Goal: Find specific page/section: Find specific page/section

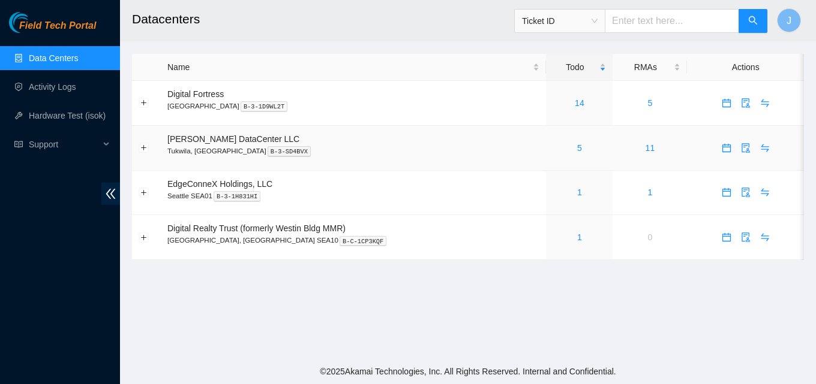
click at [553, 142] on div "5" at bounding box center [578, 148] width 53 height 13
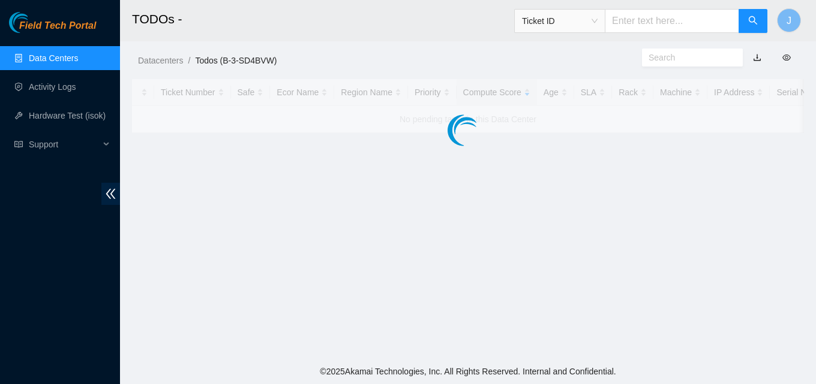
click at [554, 144] on main "TODOs - Ticket ID J Datacenters / Todos (B-3-SD4BVW) / Ticket Number Safe Ecor …" at bounding box center [468, 179] width 696 height 359
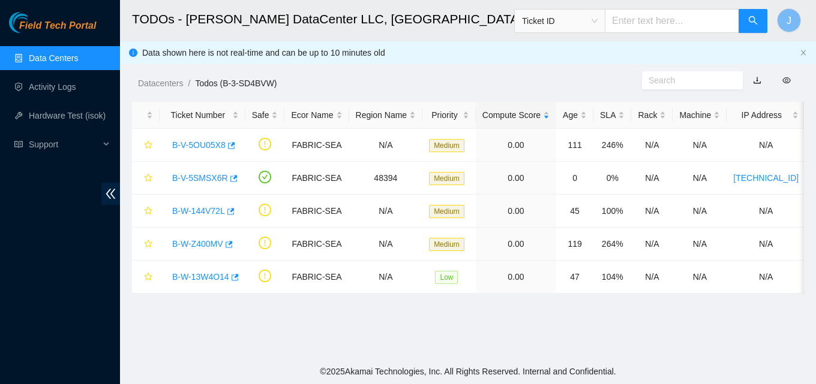
click at [0, 226] on div "Field Tech Portal Data Centers Activity Logs Hardware Test (isok) Support" at bounding box center [60, 198] width 120 height 372
click at [40, 63] on link "Data Centers" at bounding box center [53, 58] width 49 height 10
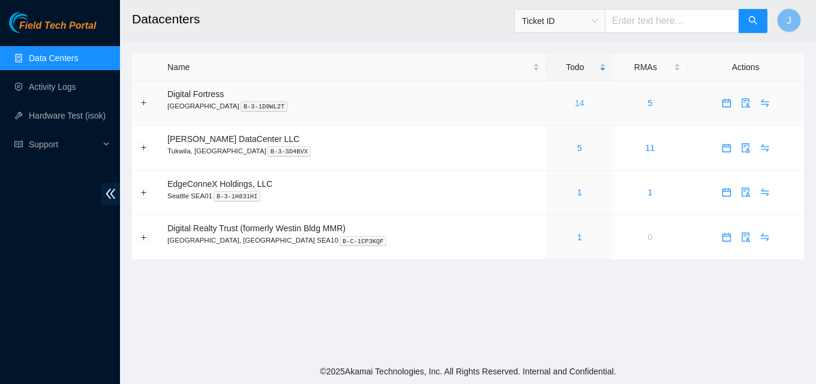
click at [575, 101] on link "14" at bounding box center [580, 103] width 10 height 10
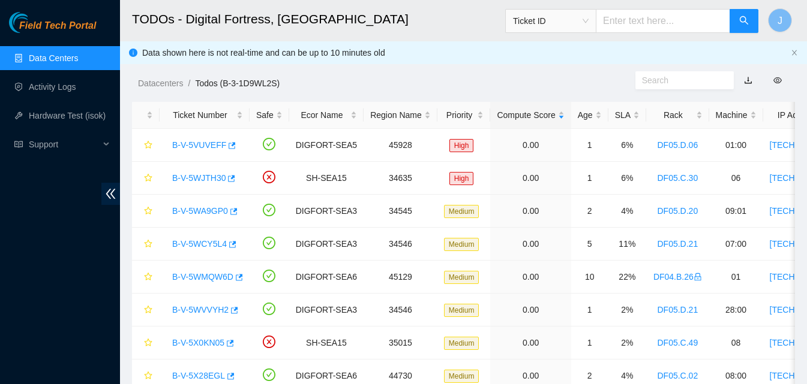
click at [56, 59] on link "Data Centers" at bounding box center [53, 58] width 49 height 10
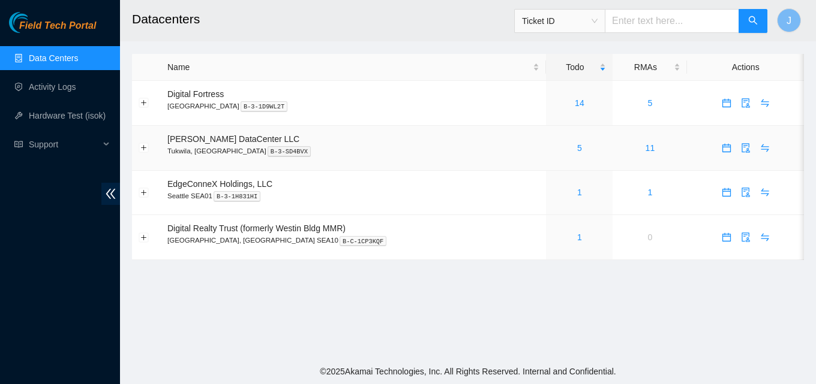
click at [564, 145] on div "5" at bounding box center [578, 148] width 53 height 13
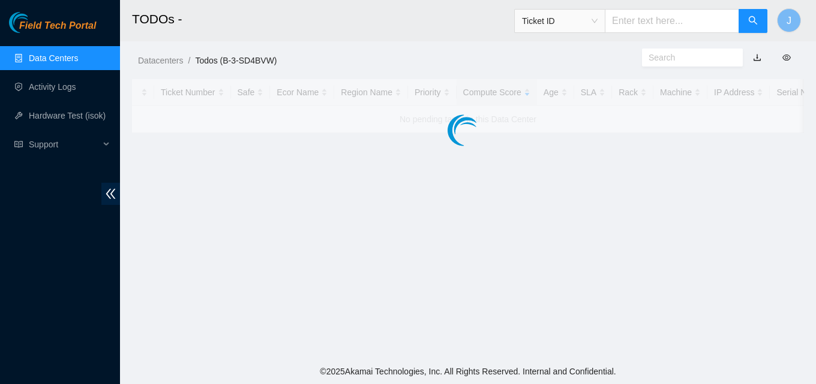
click at [557, 150] on main "TODOs - Ticket ID J Datacenters / Todos (B-3-SD4BVW) / Ticket Number Safe Ecor …" at bounding box center [468, 179] width 696 height 359
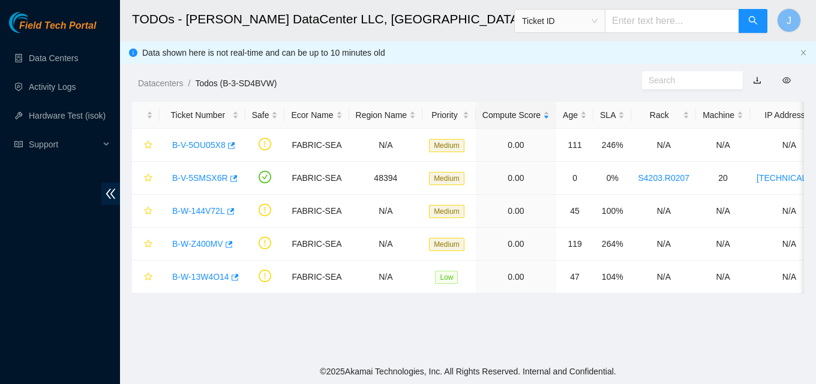
click at [0, 197] on div "Field Tech Portal Data Centers Activity Logs Hardware Test (isok) Support" at bounding box center [60, 198] width 120 height 372
